Goal: Task Accomplishment & Management: Use online tool/utility

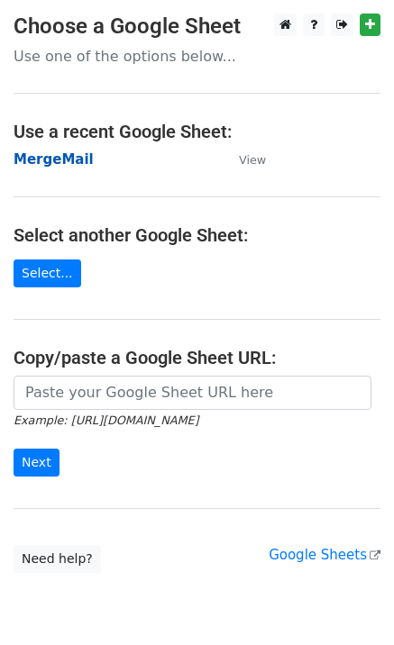
click at [73, 165] on strong "MergeMail" at bounding box center [54, 159] width 80 height 16
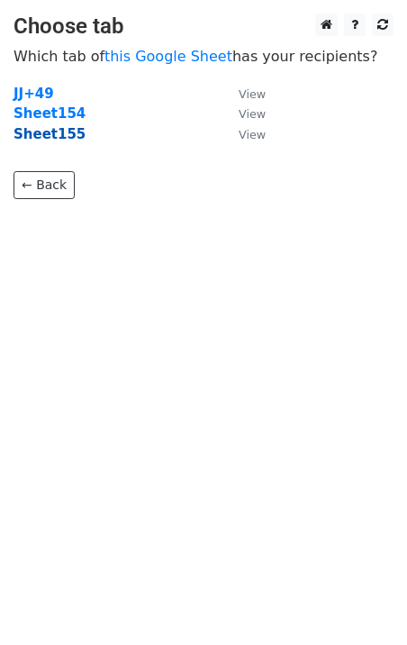
click at [62, 139] on strong "Sheet155" at bounding box center [50, 134] width 72 height 16
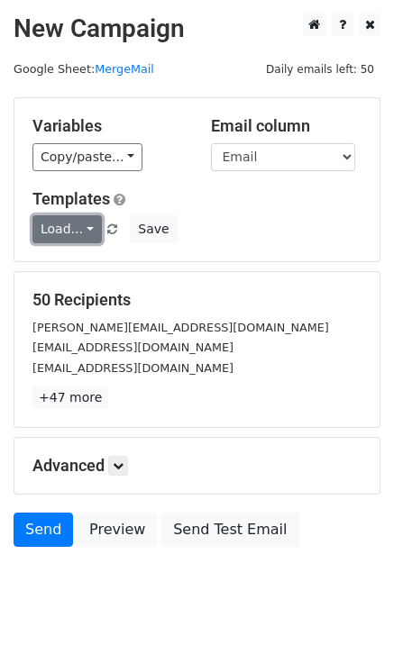
click at [62, 230] on link "Load..." at bounding box center [66, 229] width 69 height 28
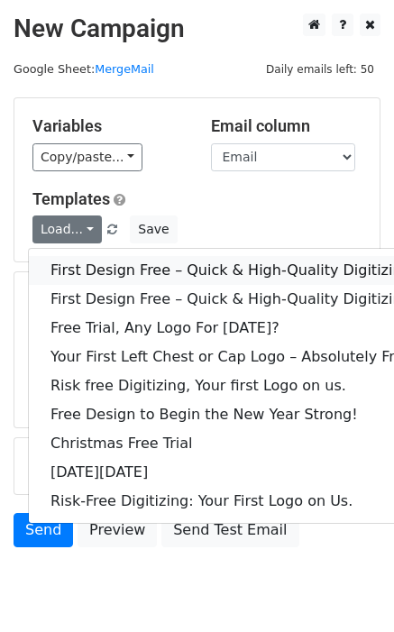
click at [98, 269] on link "First Design Free – Quick & High-Quality Digitizing!" at bounding box center [233, 270] width 409 height 29
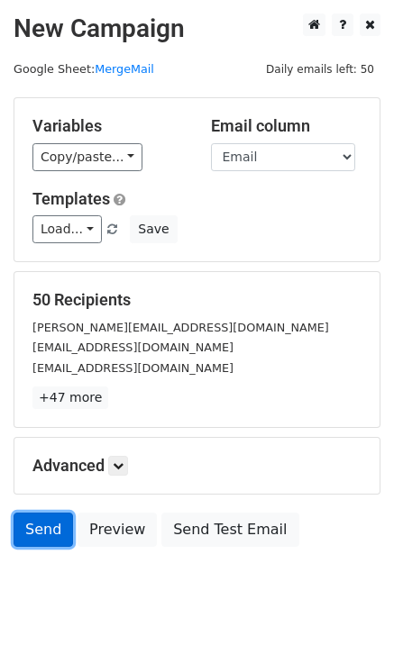
click at [33, 532] on link "Send" at bounding box center [43, 530] width 59 height 34
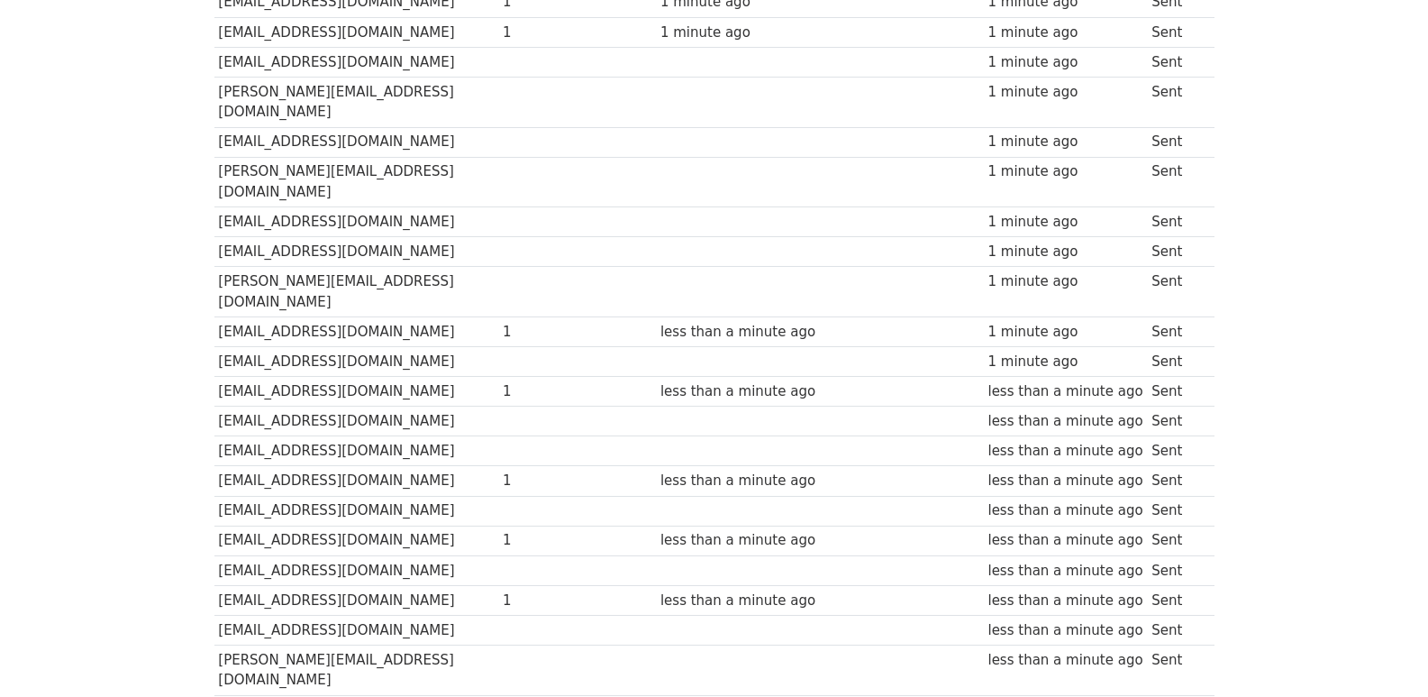
scroll to position [1254, 0]
